Goal: Task Accomplishment & Management: Complete application form

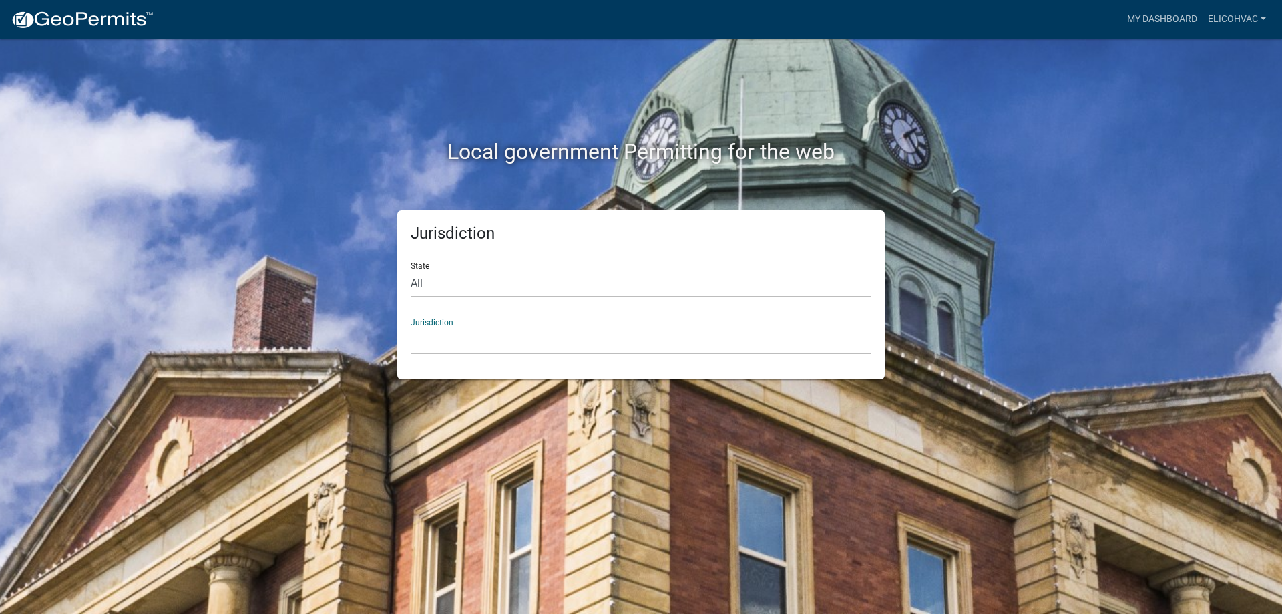
click at [511, 331] on select "[GEOGRAPHIC_DATA], [US_STATE] [GEOGRAPHIC_DATA], [US_STATE][PERSON_NAME][GEOGRA…" at bounding box center [641, 339] width 461 height 27
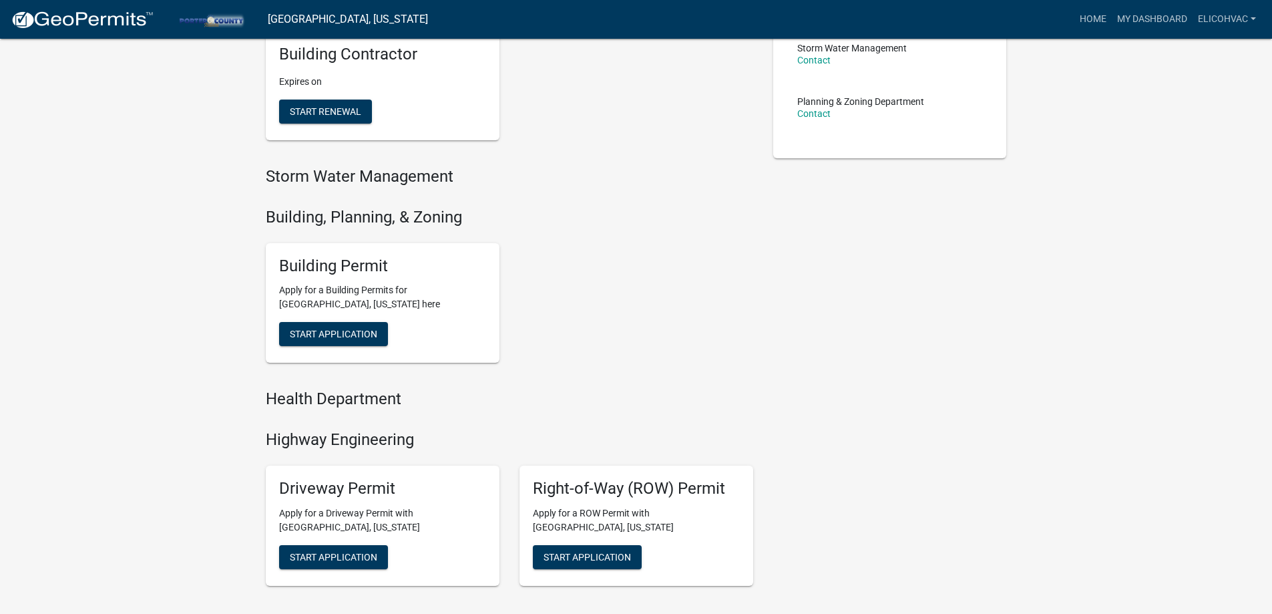
scroll to position [334, 0]
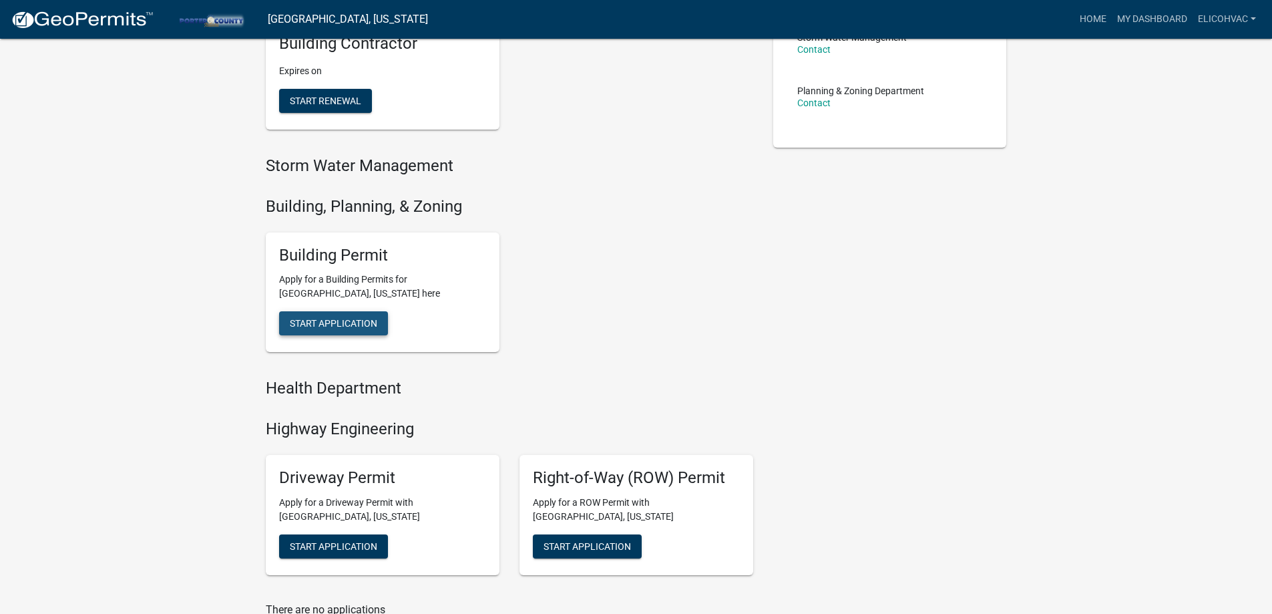
click at [366, 321] on span "Start Application" at bounding box center [333, 323] width 87 height 11
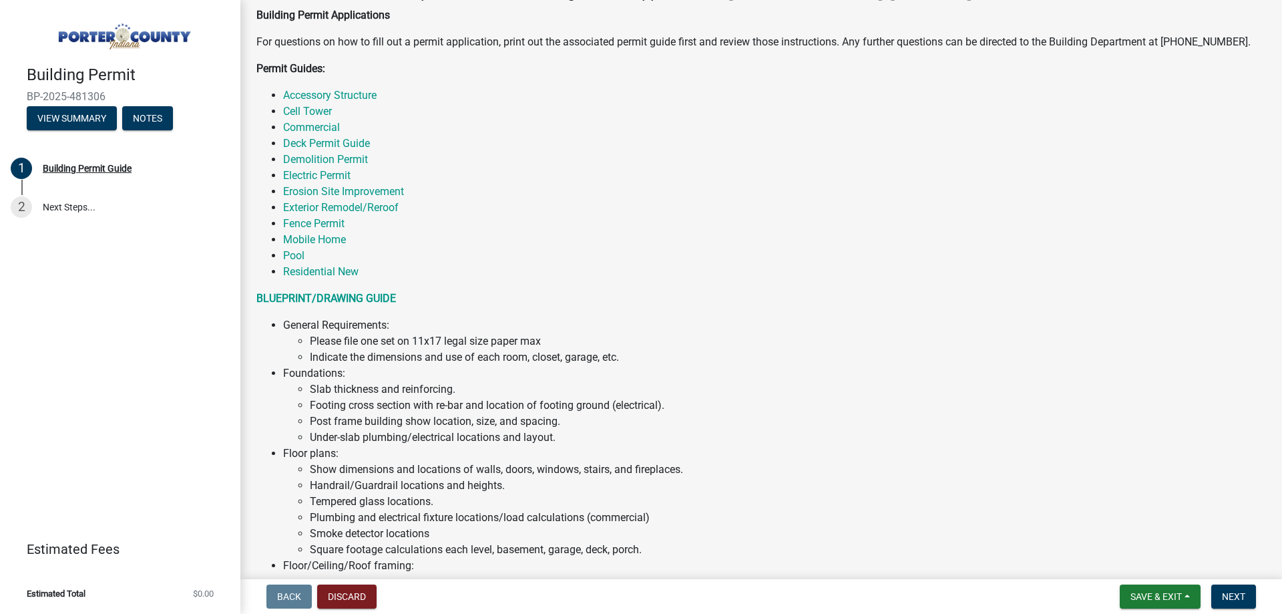
scroll to position [162, 0]
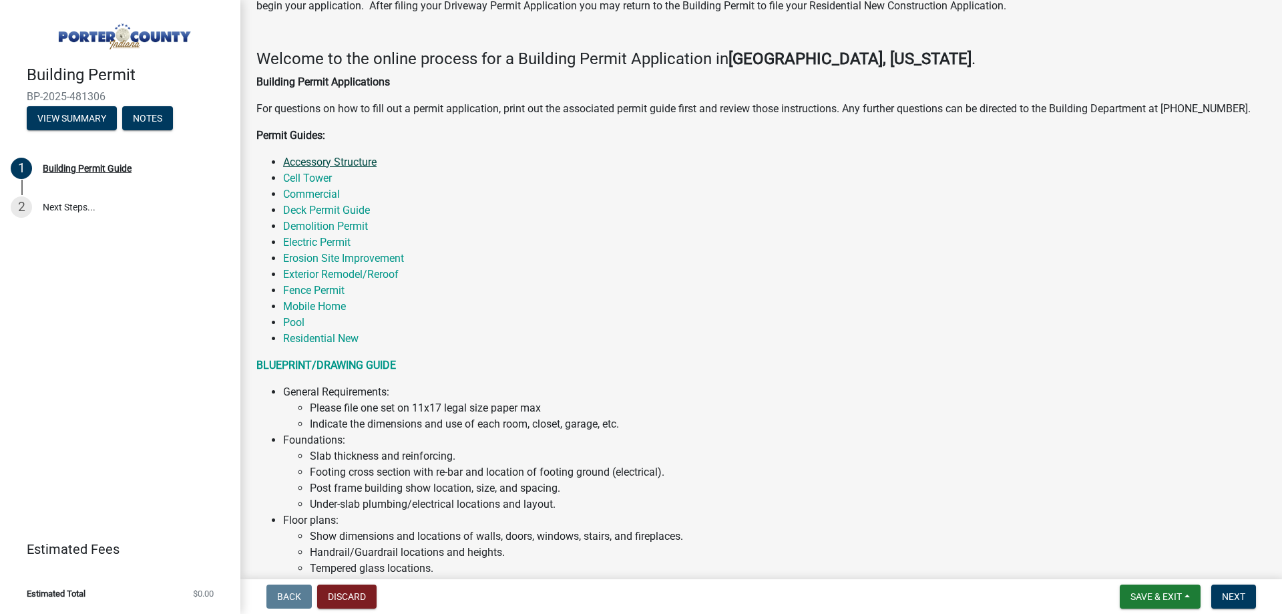
click at [342, 162] on link "Accessory Structure" at bounding box center [329, 162] width 93 height 13
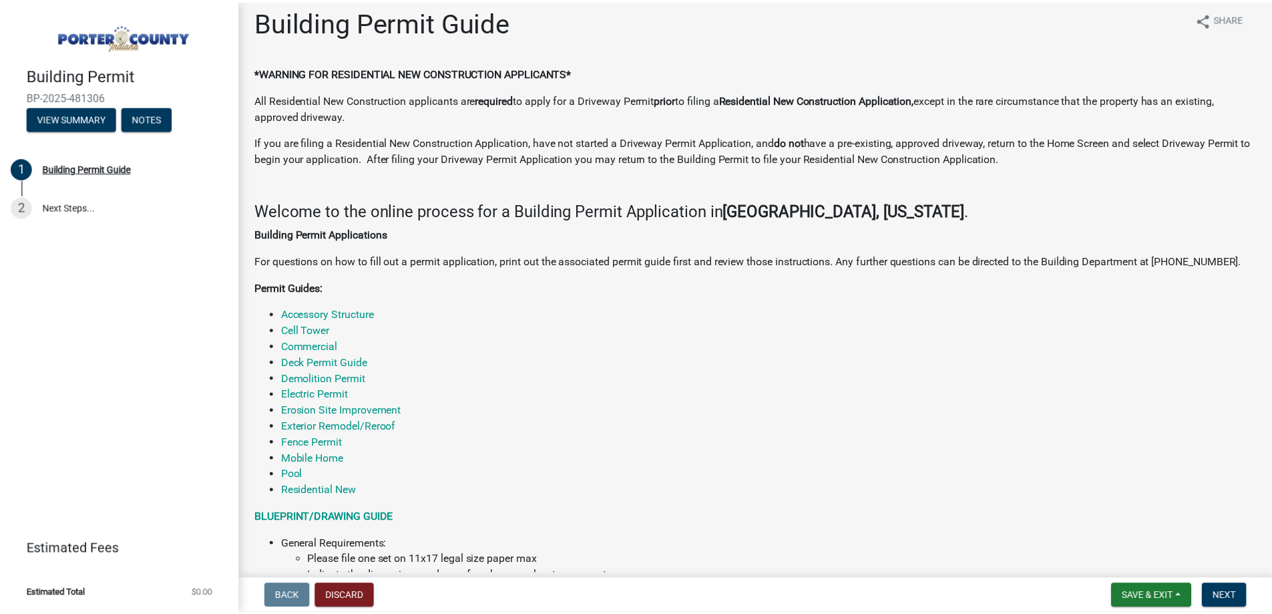
scroll to position [0, 0]
